Goal: Task Accomplishment & Management: Manage account settings

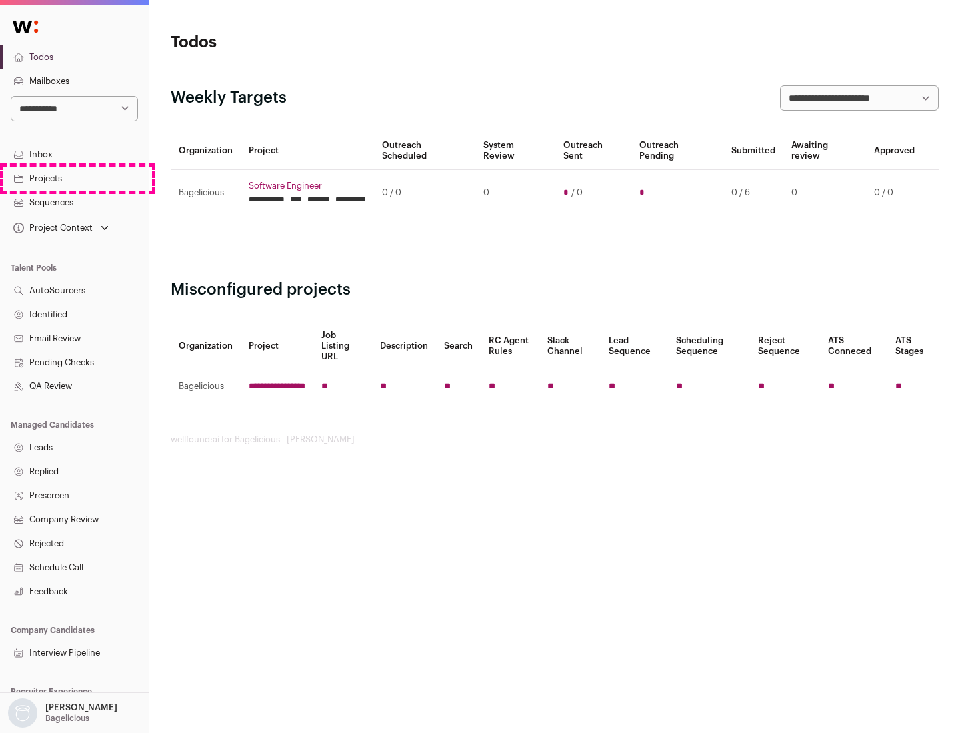
click at [74, 178] on link "Projects" at bounding box center [74, 179] width 149 height 24
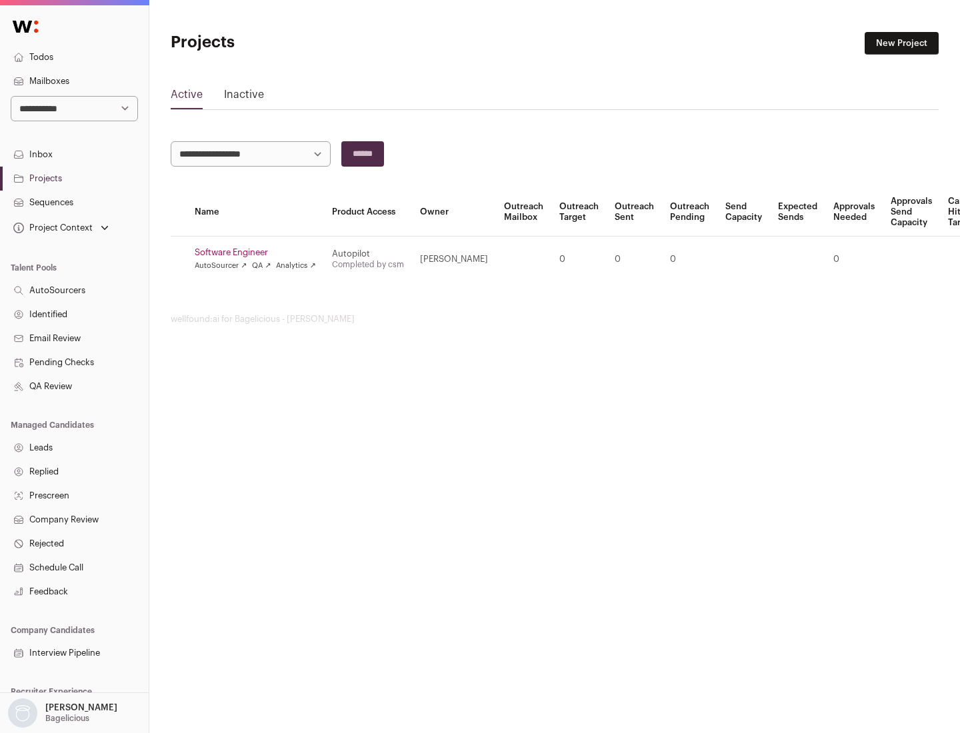
click at [259, 253] on link "Software Engineer" at bounding box center [255, 252] width 121 height 11
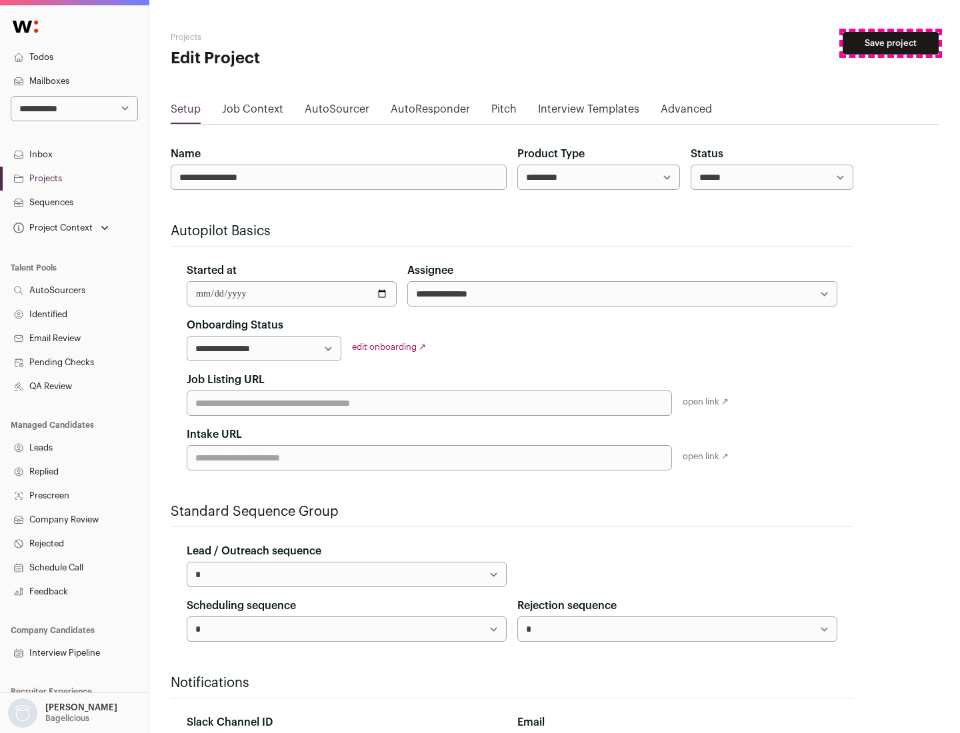
click at [891, 43] on button "Save project" at bounding box center [891, 43] width 96 height 23
